Goal: Check status: Check status

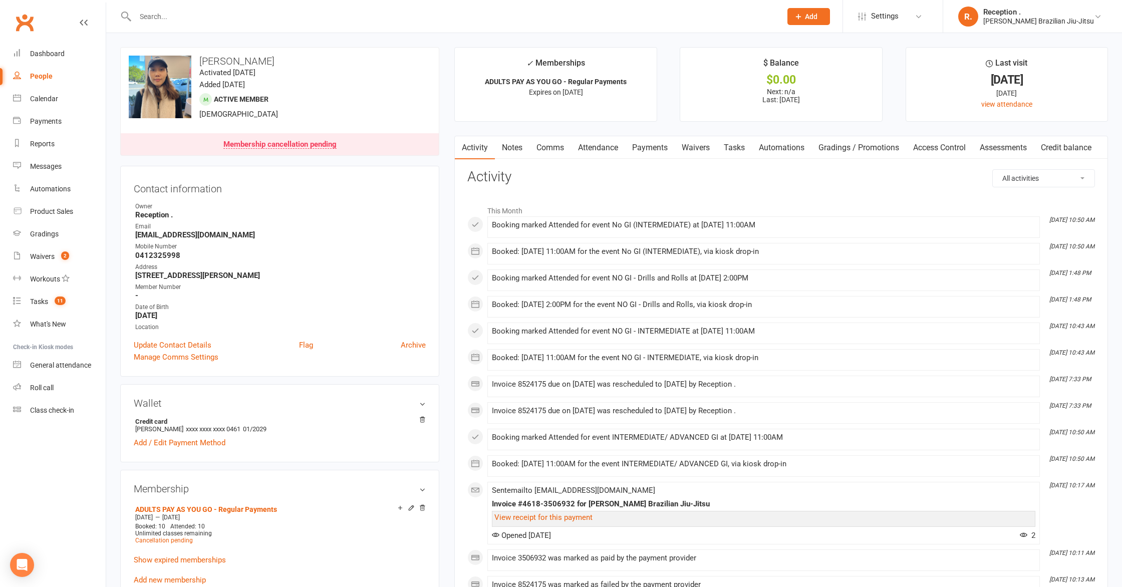
click at [661, 151] on link "Payments" at bounding box center [650, 147] width 50 height 23
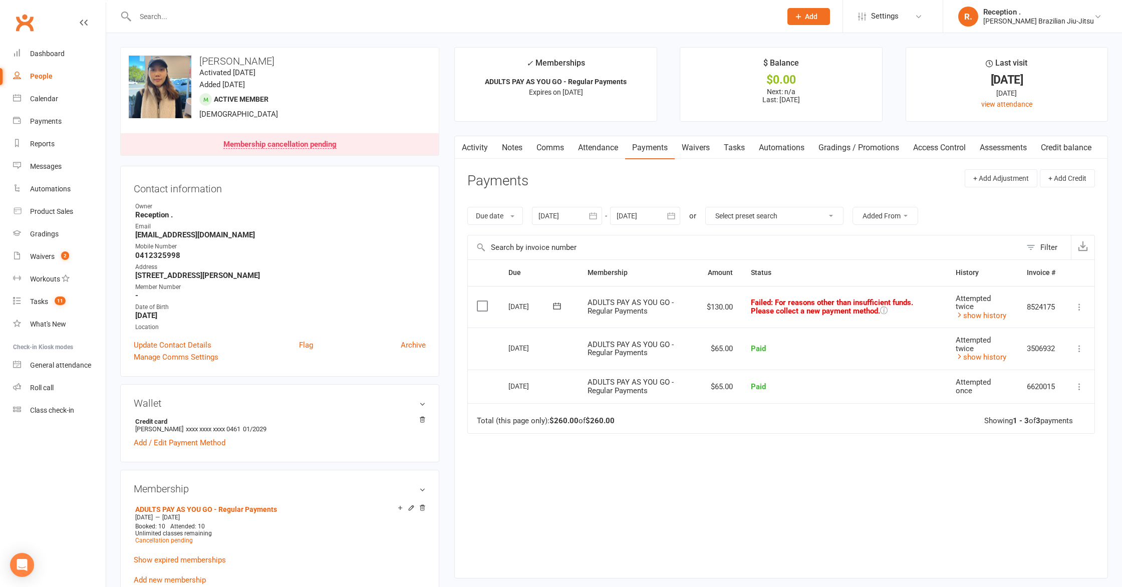
click at [554, 303] on icon at bounding box center [557, 306] width 10 height 10
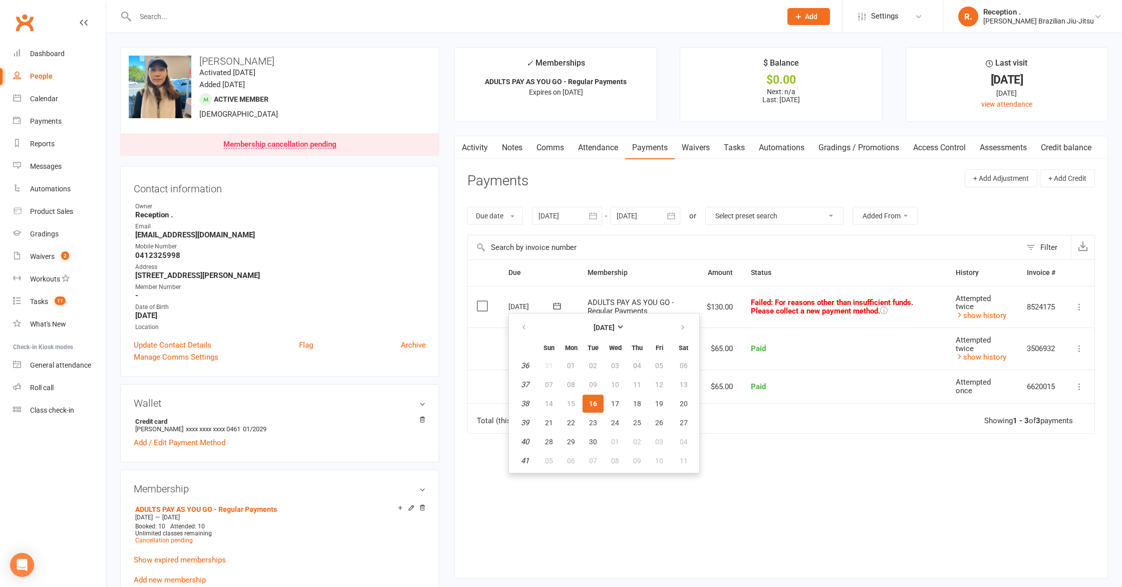
click at [550, 250] on input "text" at bounding box center [744, 247] width 553 height 24
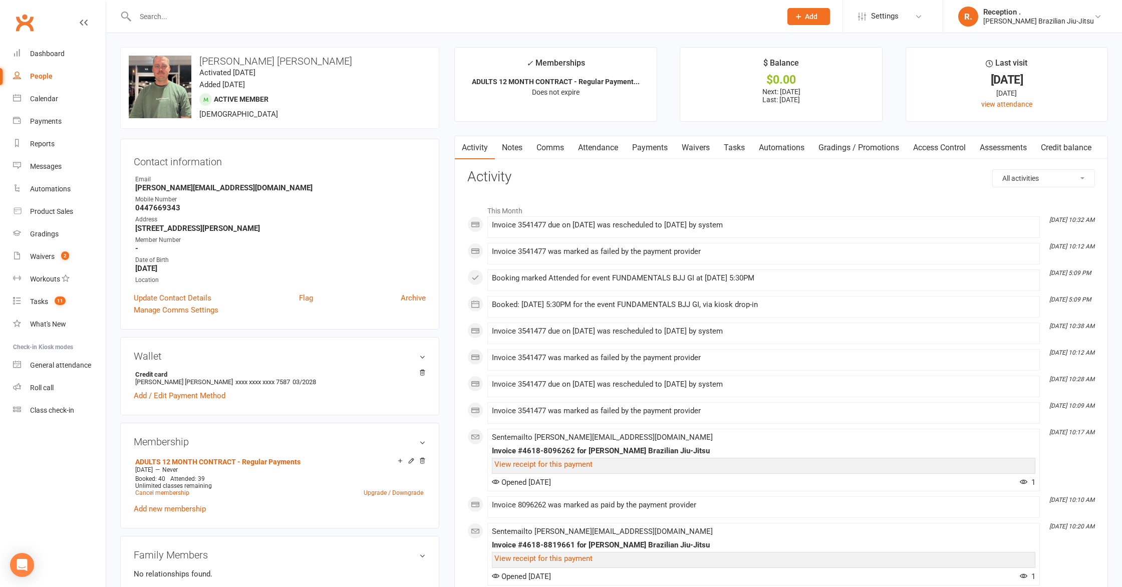
click at [632, 146] on link "Payments" at bounding box center [650, 147] width 50 height 23
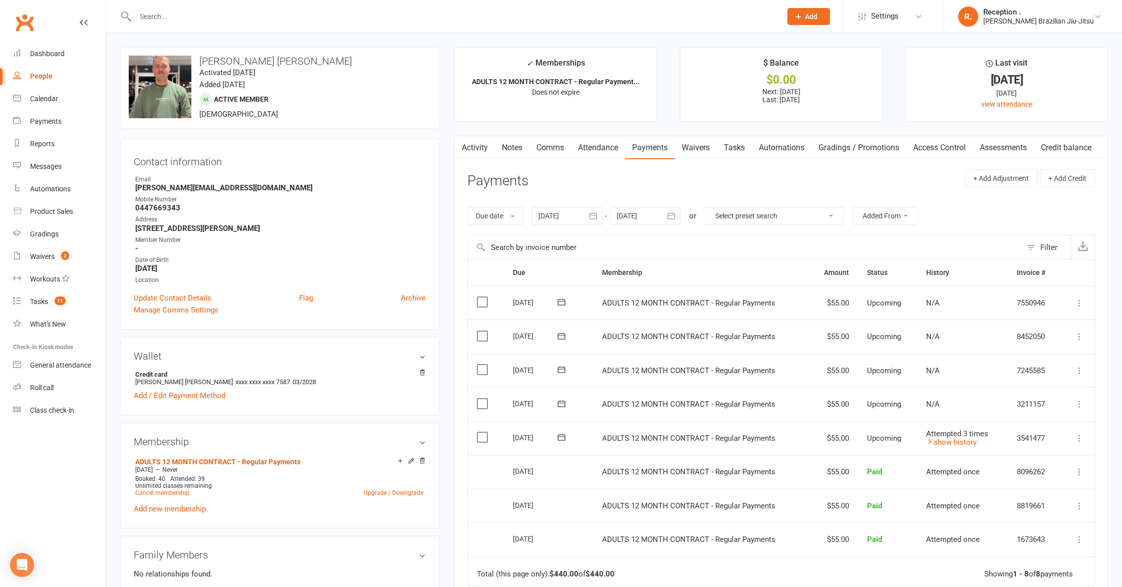
click at [959, 446] on td "Attempted 3 times show history" at bounding box center [962, 438] width 91 height 34
click at [555, 440] on button at bounding box center [561, 437] width 20 height 11
click at [657, 530] on button "19" at bounding box center [663, 534] width 21 height 18
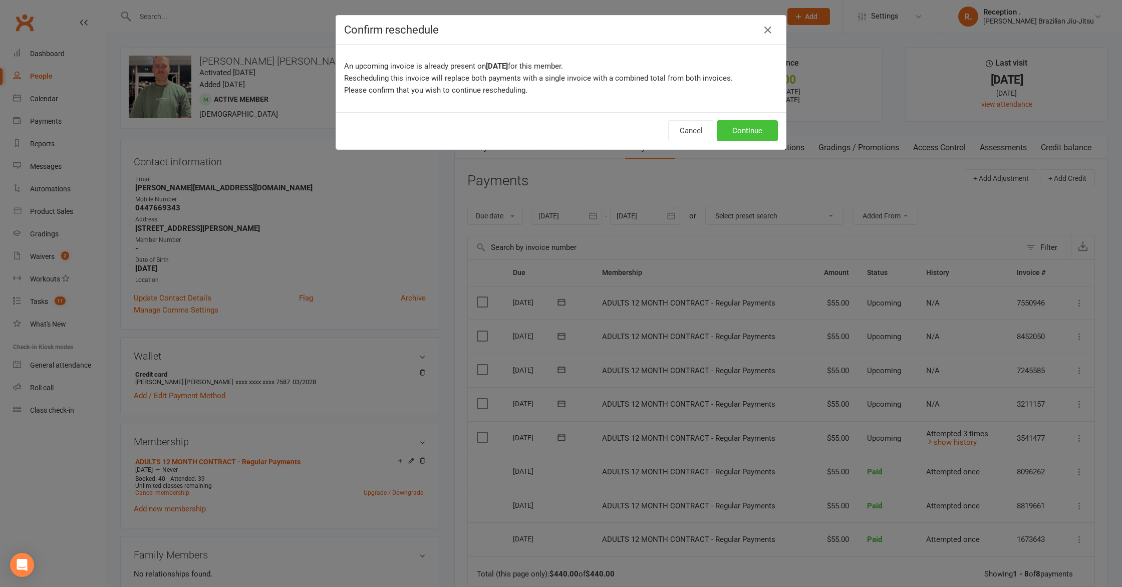
click at [737, 127] on button "Continue" at bounding box center [747, 130] width 61 height 21
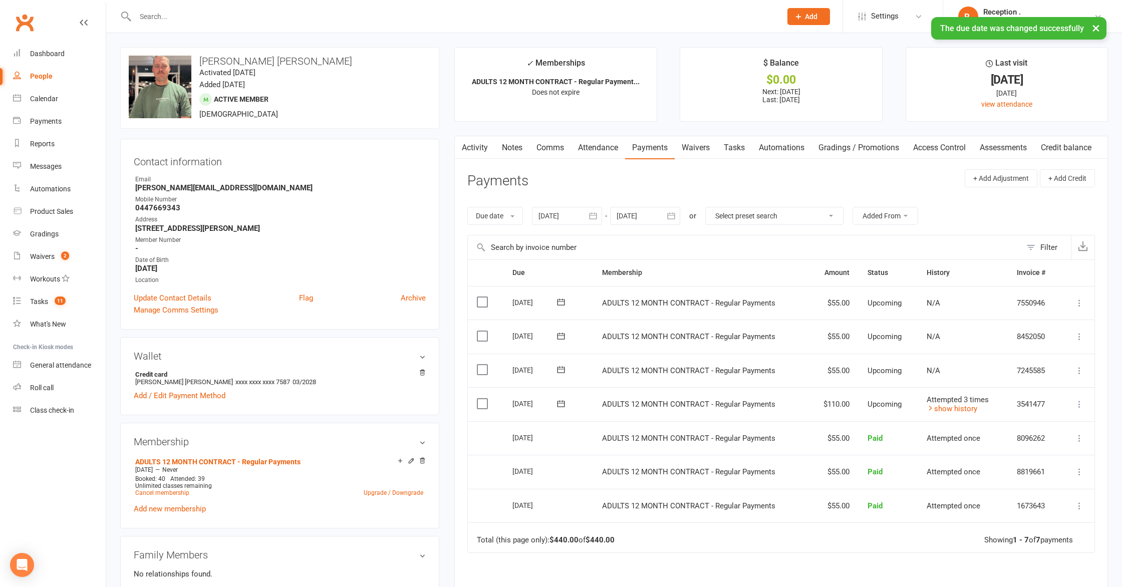
click at [562, 401] on icon at bounding box center [561, 404] width 10 height 10
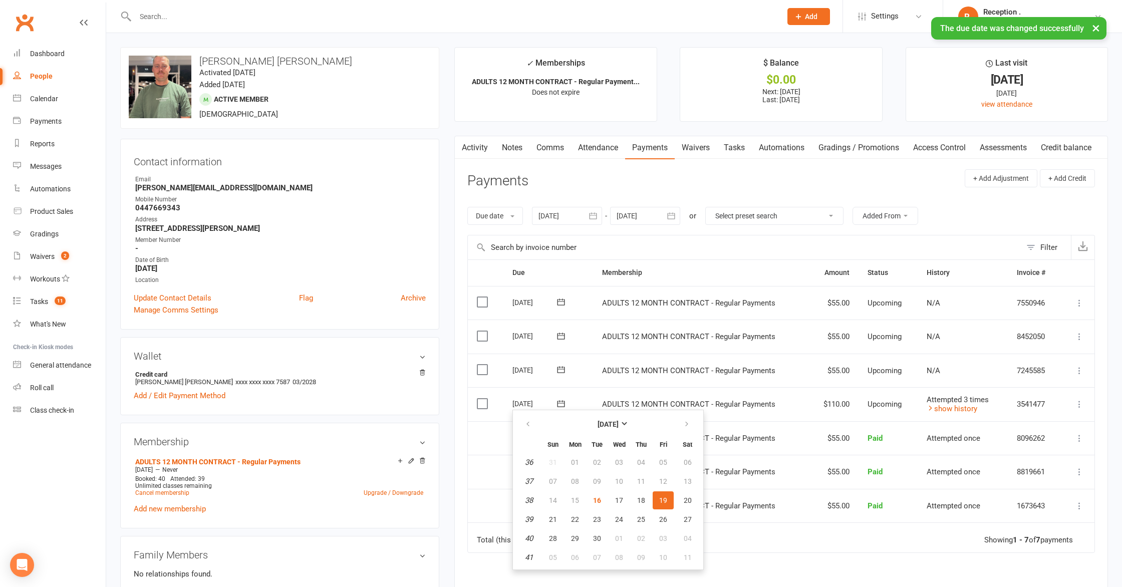
click at [978, 409] on td "Attempted 3 times show history" at bounding box center [963, 404] width 91 height 34
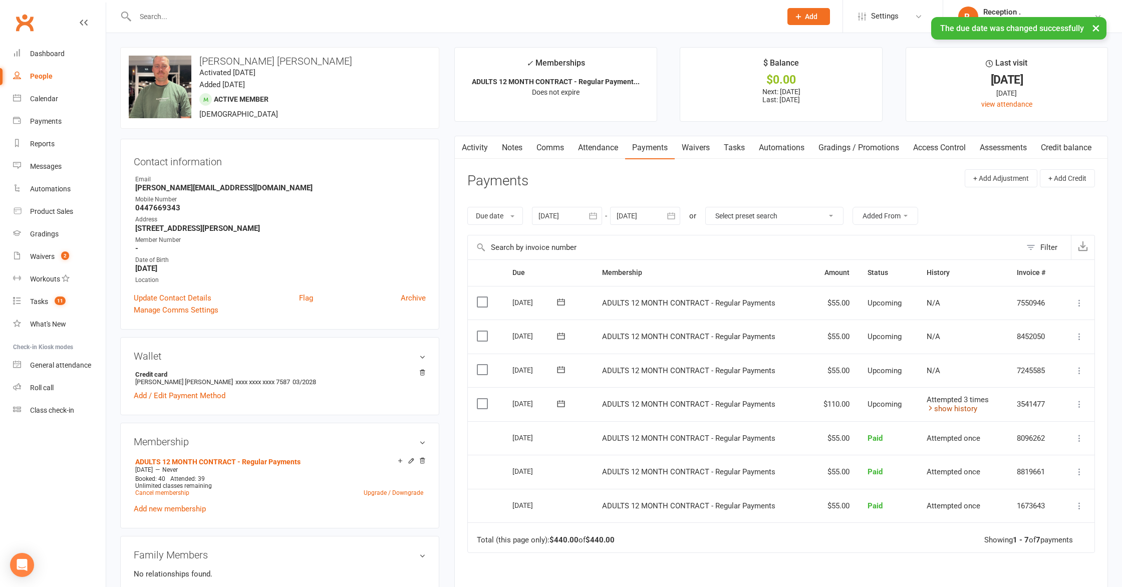
click at [972, 409] on link "show history" at bounding box center [952, 408] width 51 height 9
